Goal: Obtain resource: Obtain resource

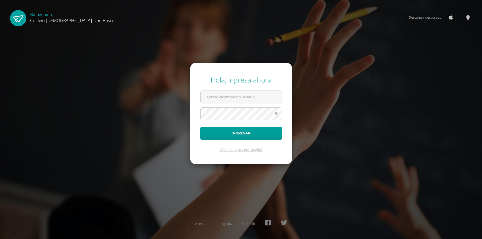
click at [219, 96] on input "text" at bounding box center [241, 97] width 81 height 12
type input "erick_arredondo@donbosco.edu.gt"
click at [200, 127] on button "Ingresar" at bounding box center [241, 133] width 82 height 13
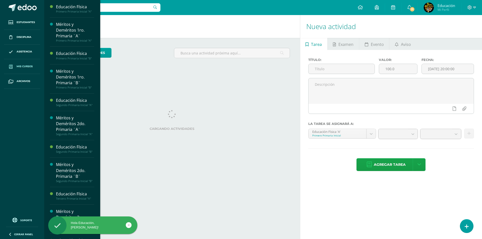
click at [34, 67] on link "Mis cursos" at bounding box center [22, 66] width 36 height 15
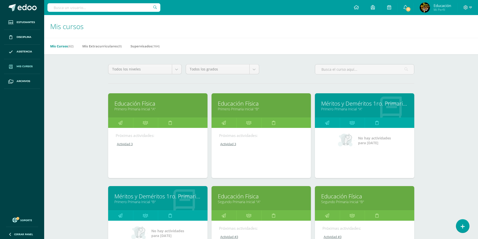
click at [156, 106] on link "Educación Física" at bounding box center [157, 104] width 87 height 8
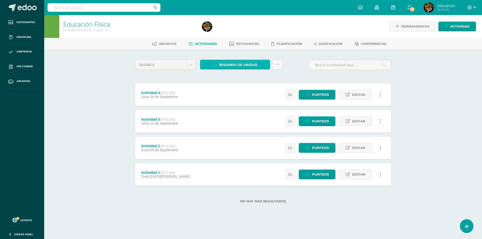
click at [239, 65] on span "Resumen de unidad" at bounding box center [238, 64] width 39 height 9
click at [241, 33] on link "Descargar como HTML" at bounding box center [235, 32] width 53 height 8
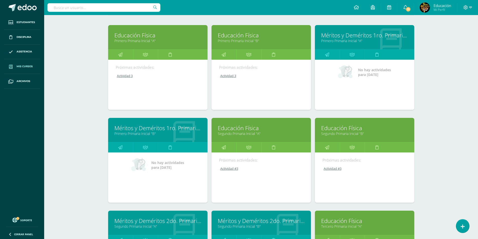
scroll to position [100, 0]
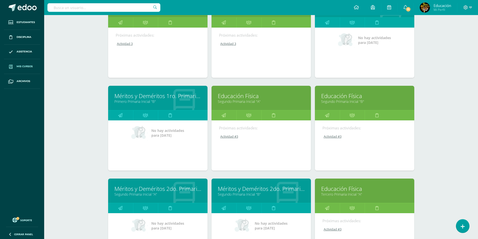
click at [351, 191] on link "Educación Física" at bounding box center [364, 189] width 87 height 8
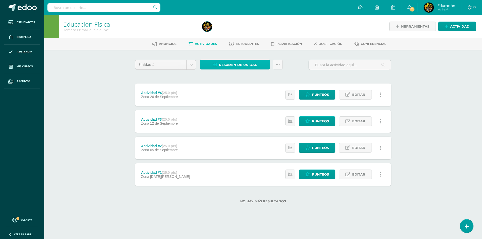
click at [244, 65] on span "Resumen de unidad" at bounding box center [238, 64] width 39 height 9
click at [233, 31] on link "Descargar como HTML" at bounding box center [235, 32] width 53 height 8
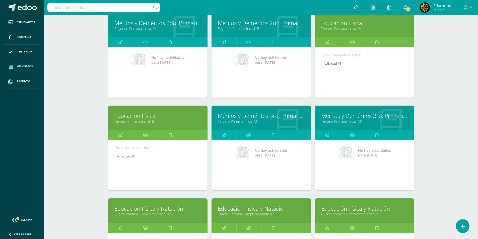
scroll to position [390, 0]
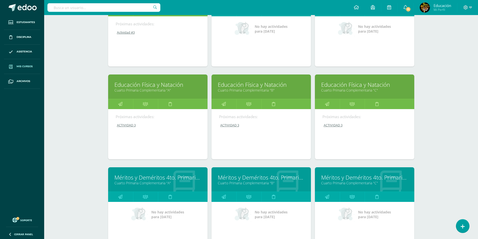
click at [158, 90] on link "Cuarto Primaria Complementaria "A"" at bounding box center [157, 90] width 87 height 5
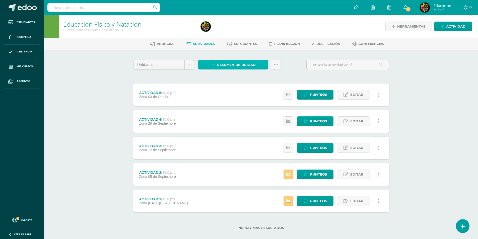
click at [242, 67] on span "Resumen de unidad" at bounding box center [236, 64] width 39 height 9
click at [236, 32] on link "Descargar como HTML" at bounding box center [233, 32] width 53 height 8
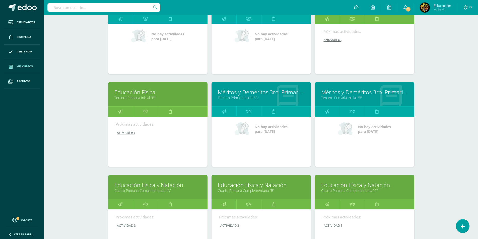
scroll to position [415, 0]
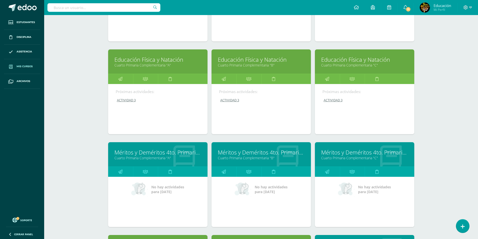
click at [251, 59] on link "Educación Física y Natación" at bounding box center [261, 60] width 87 height 8
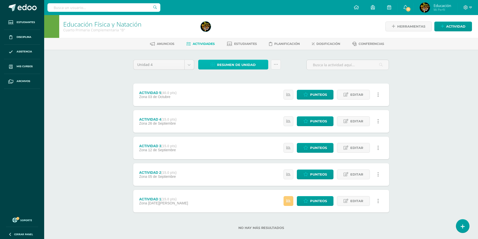
click at [237, 66] on span "Resumen de unidad" at bounding box center [236, 64] width 39 height 9
click at [231, 32] on link "Descargar como HTML" at bounding box center [233, 32] width 53 height 8
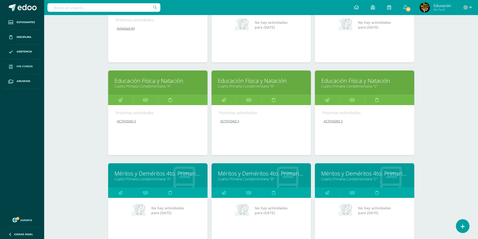
scroll to position [393, 0]
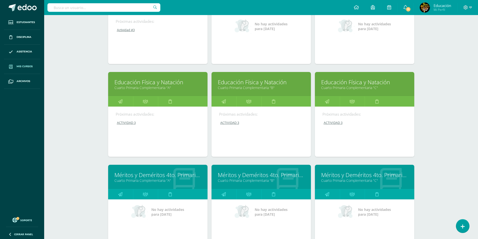
click at [362, 79] on link "Educación Física y Natación" at bounding box center [364, 82] width 87 height 8
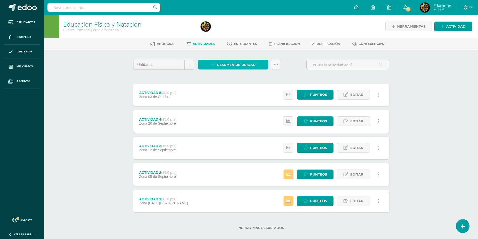
click at [238, 66] on span "Resumen de unidad" at bounding box center [236, 64] width 39 height 9
click at [230, 33] on link "Descargar como HTML" at bounding box center [233, 32] width 53 height 8
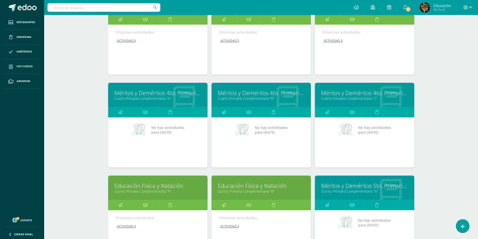
scroll to position [541, 0]
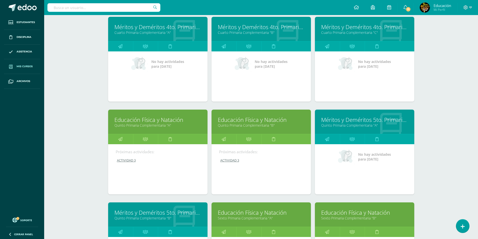
click at [149, 122] on link "Educación Física y Natación" at bounding box center [157, 120] width 87 height 8
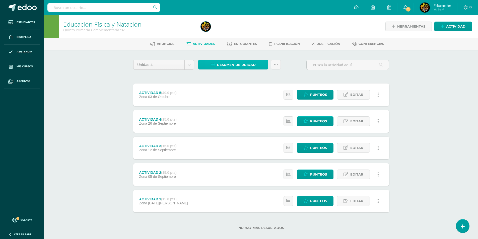
click at [235, 63] on span "Resumen de unidad" at bounding box center [236, 64] width 39 height 9
click at [234, 31] on link "Descargar como HTML" at bounding box center [233, 32] width 53 height 8
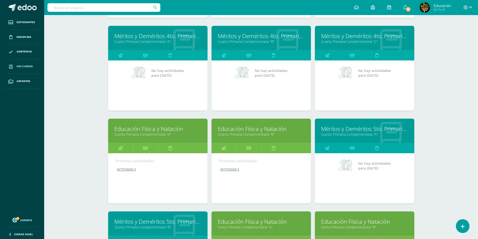
scroll to position [541, 0]
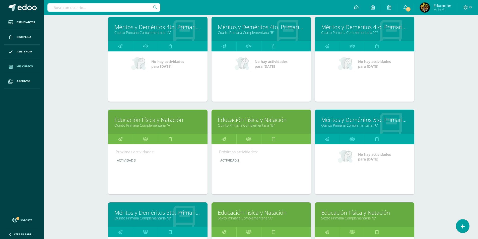
click at [250, 121] on link "Educación Física y Natación" at bounding box center [261, 120] width 87 height 8
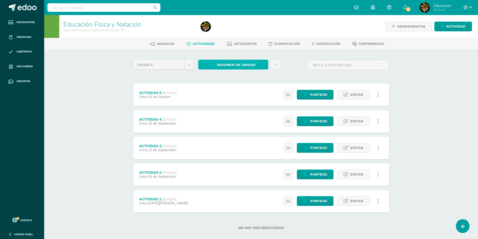
click at [237, 65] on span "Resumen de unidad" at bounding box center [236, 64] width 39 height 9
click at [236, 32] on link "Descargar como HTML" at bounding box center [233, 32] width 53 height 8
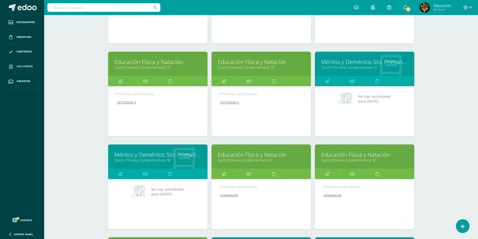
scroll to position [694, 0]
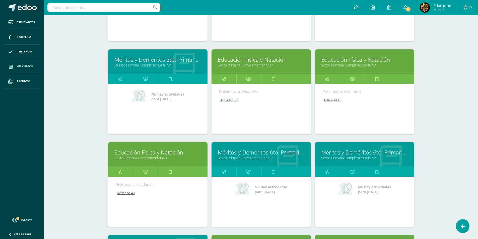
click at [263, 61] on link "Educación Física y Natación" at bounding box center [261, 60] width 87 height 8
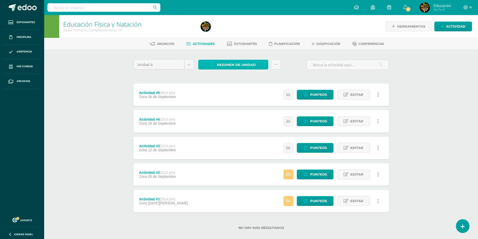
click at [245, 65] on span "Resumen de unidad" at bounding box center [236, 64] width 39 height 9
click at [238, 30] on link "Descargar como HTML" at bounding box center [233, 32] width 53 height 8
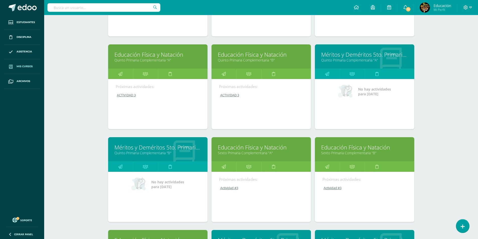
scroll to position [669, 0]
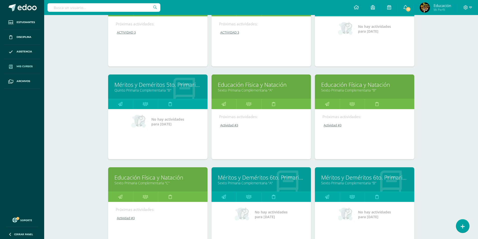
click at [356, 84] on link "Educación Física y Natación" at bounding box center [364, 85] width 87 height 8
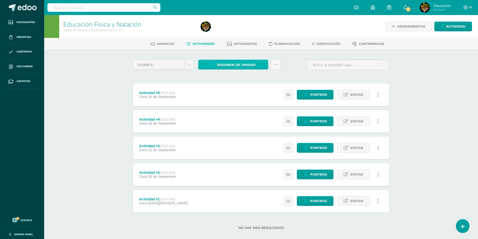
click at [234, 65] on span "Resumen de unidad" at bounding box center [236, 64] width 39 height 9
click at [236, 33] on link "Descargar como HTML" at bounding box center [233, 32] width 53 height 8
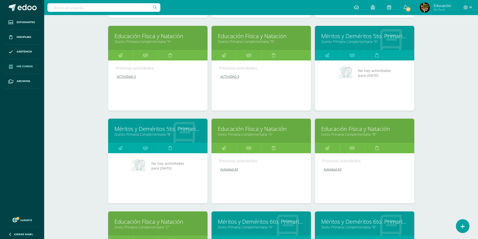
scroll to position [694, 0]
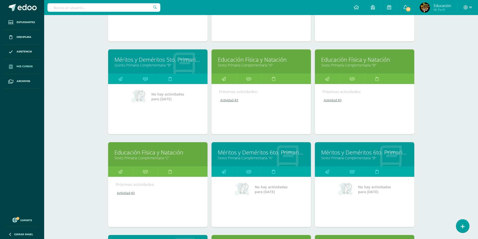
click at [151, 155] on link "Educación Física y Natación" at bounding box center [157, 153] width 87 height 8
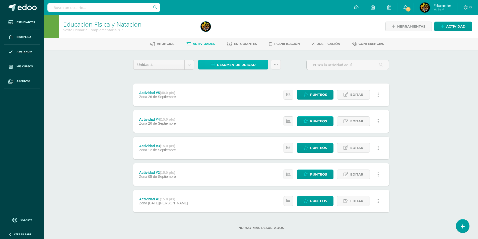
click at [238, 65] on span "Resumen de unidad" at bounding box center [236, 64] width 39 height 9
click at [237, 31] on link "Descargar como HTML" at bounding box center [233, 32] width 53 height 8
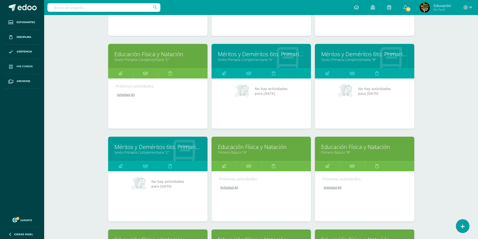
scroll to position [844, 0]
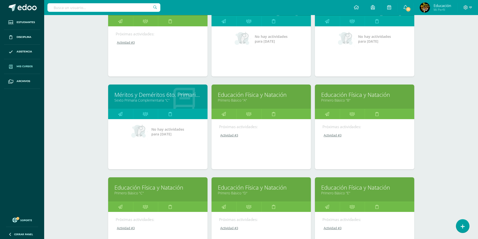
click at [253, 96] on link "Educación Física y Natación" at bounding box center [261, 95] width 87 height 8
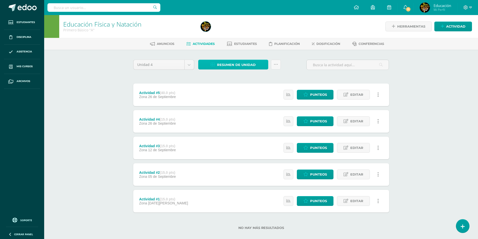
click at [238, 68] on span "Resumen de unidad" at bounding box center [236, 64] width 39 height 9
click at [238, 32] on link "Descargar como HTML" at bounding box center [233, 32] width 53 height 8
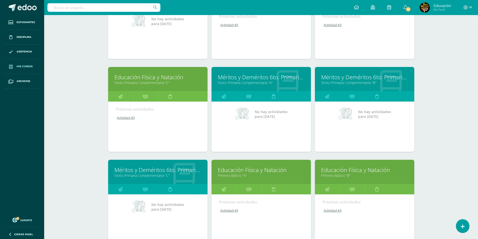
scroll to position [822, 0]
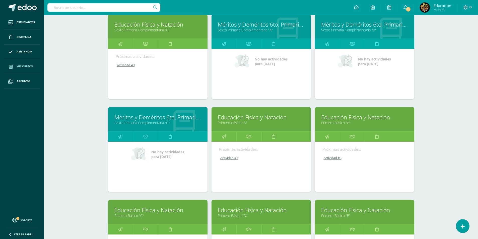
click at [359, 122] on link "Primero Básico "B"" at bounding box center [364, 122] width 87 height 5
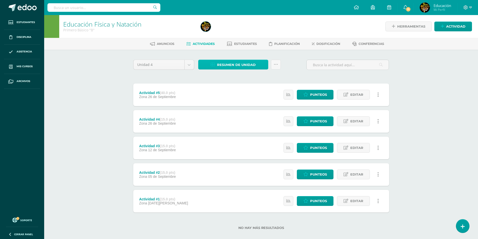
click at [240, 66] on span "Resumen de unidad" at bounding box center [236, 64] width 39 height 9
click at [233, 33] on link "Descargar como HTML" at bounding box center [233, 32] width 53 height 8
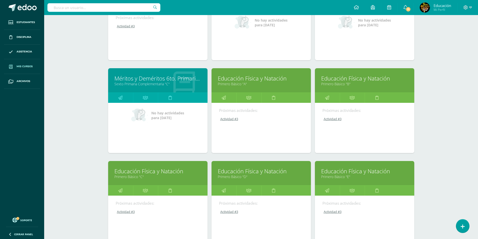
scroll to position [922, 0]
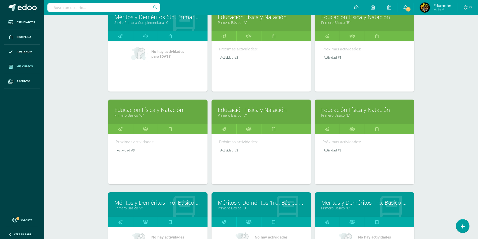
click at [148, 112] on link "Educación Física y Natación" at bounding box center [157, 110] width 87 height 8
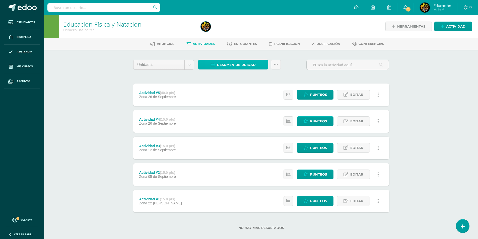
click at [233, 66] on span "Resumen de unidad" at bounding box center [236, 64] width 39 height 9
click at [229, 31] on link "Descargar como HTML" at bounding box center [233, 32] width 53 height 8
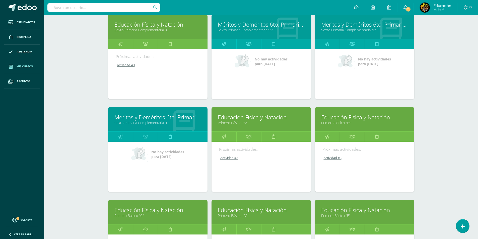
scroll to position [922, 0]
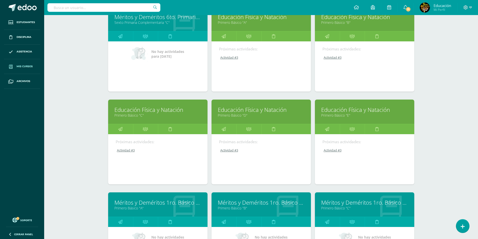
click at [253, 112] on link "Educación Física y Natación" at bounding box center [261, 110] width 87 height 8
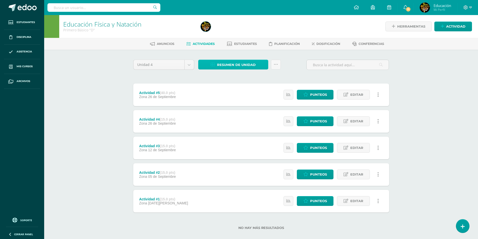
click at [243, 68] on span "Resumen de unidad" at bounding box center [236, 64] width 39 height 9
click at [234, 32] on link "Descargar como HTML" at bounding box center [233, 32] width 53 height 8
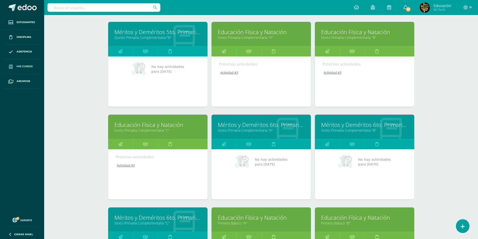
scroll to position [847, 0]
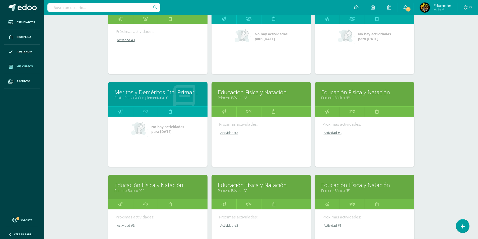
click at [347, 187] on link "Educación Física y Natación" at bounding box center [364, 185] width 87 height 8
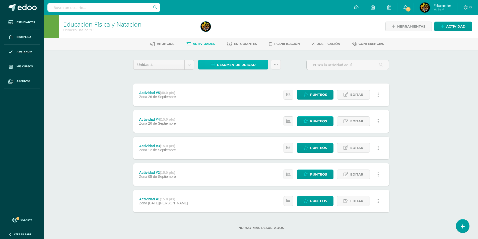
click at [237, 63] on span "Resumen de unidad" at bounding box center [236, 64] width 39 height 9
click at [236, 31] on link "Descargar como HTML" at bounding box center [233, 32] width 53 height 8
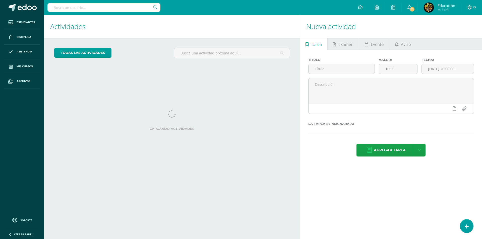
click at [475, 6] on icon at bounding box center [474, 7] width 3 height 5
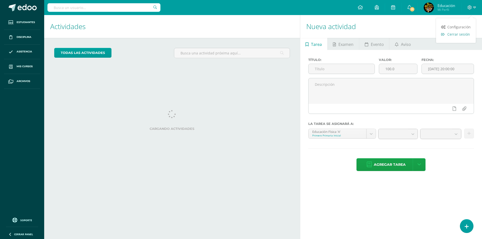
click at [465, 35] on span "Cerrar sesión" at bounding box center [458, 34] width 23 height 5
